Goal: Navigation & Orientation: Find specific page/section

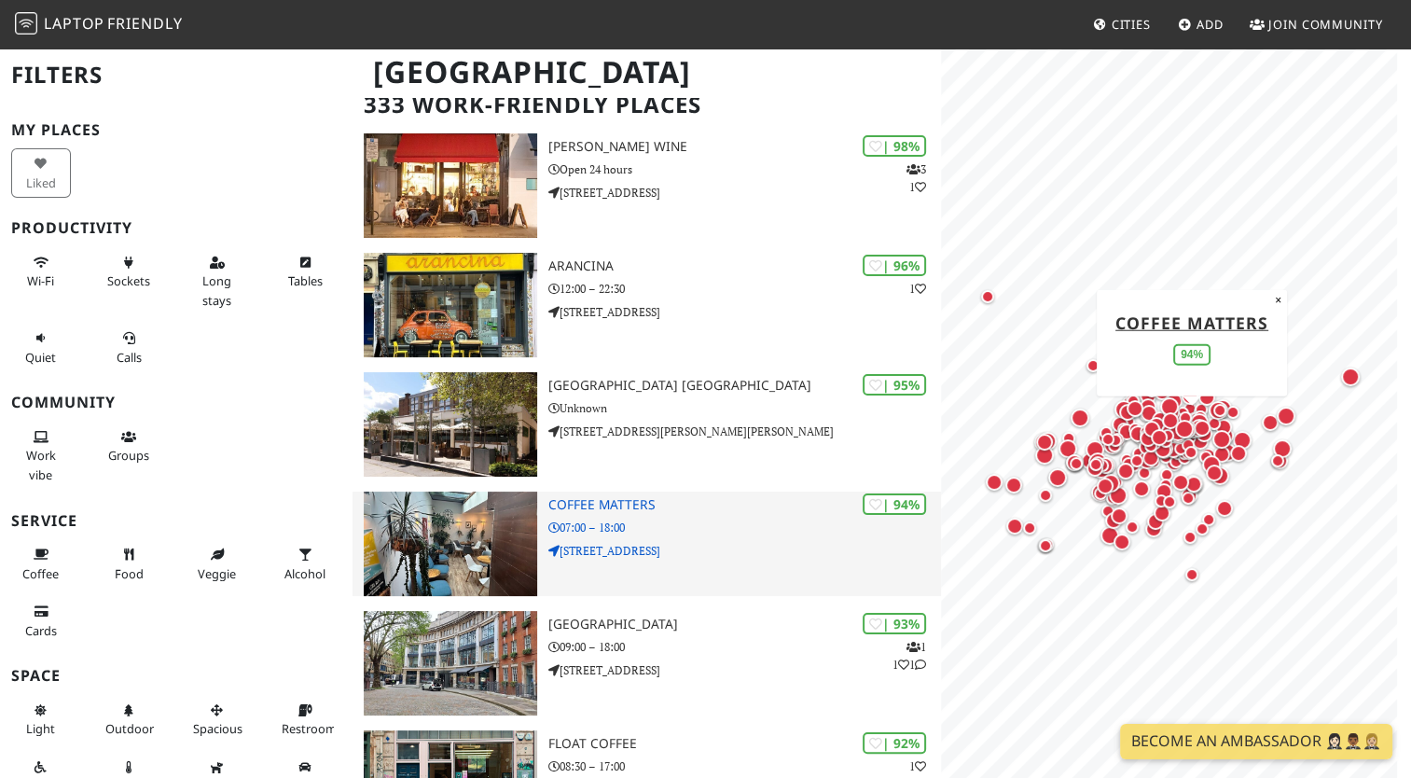
scroll to position [145, 0]
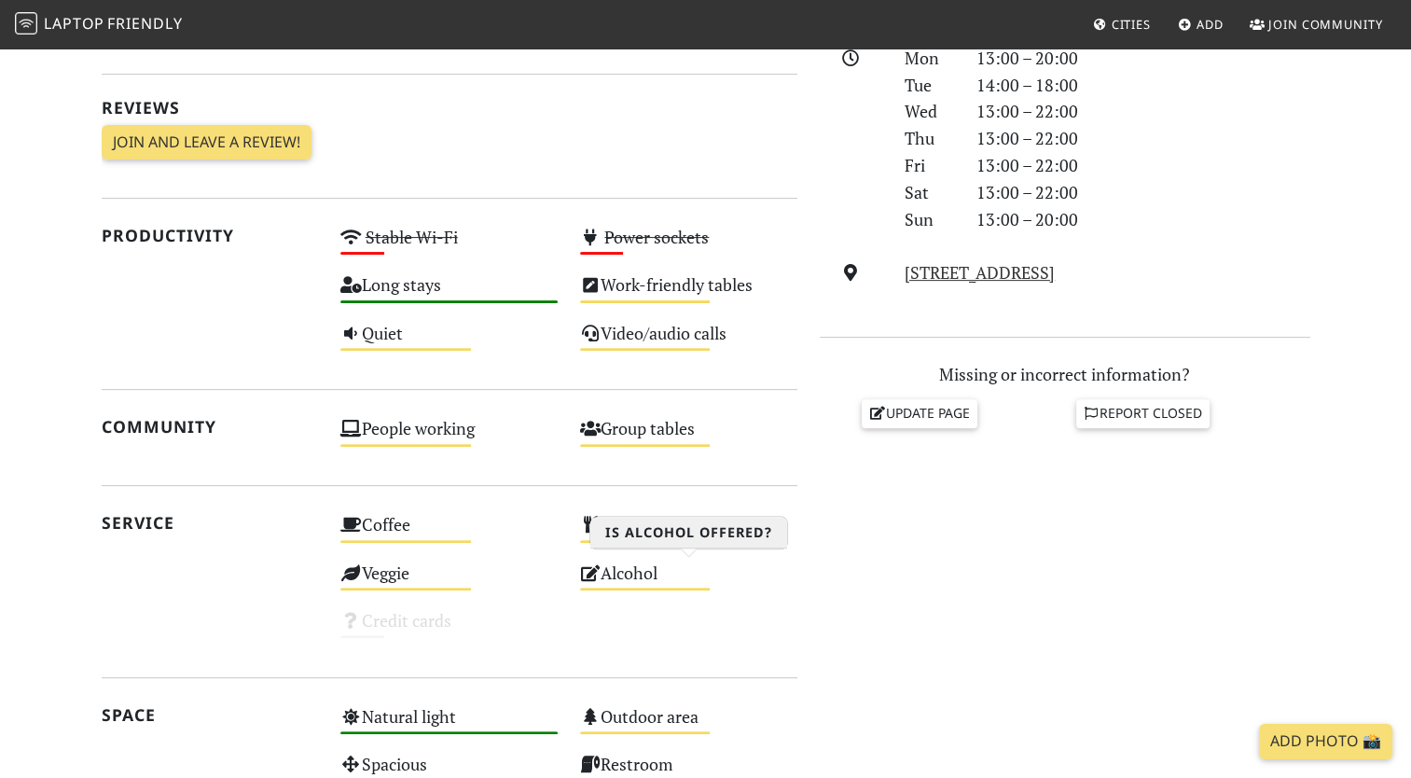
scroll to position [550, 0]
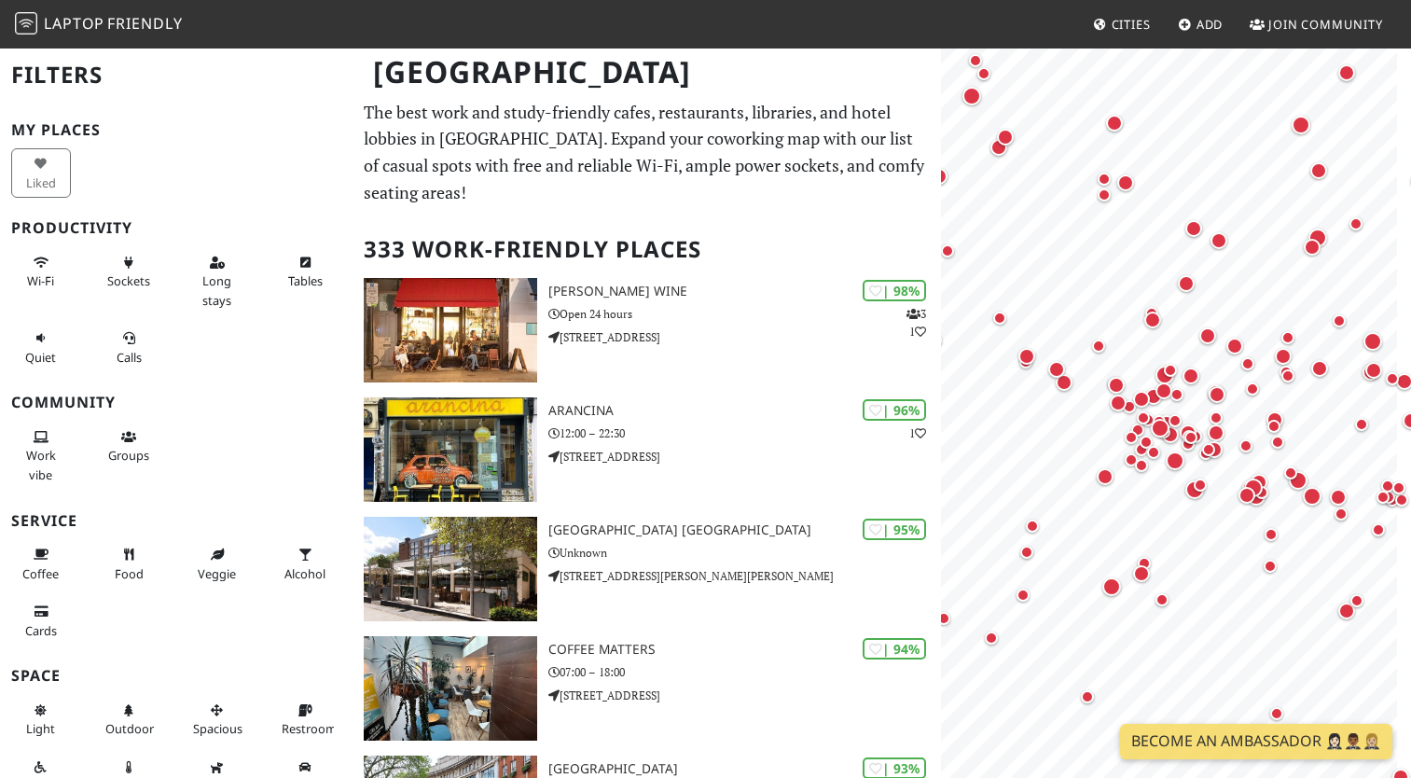
scroll to position [6, 0]
